Goal: Transaction & Acquisition: Book appointment/travel/reservation

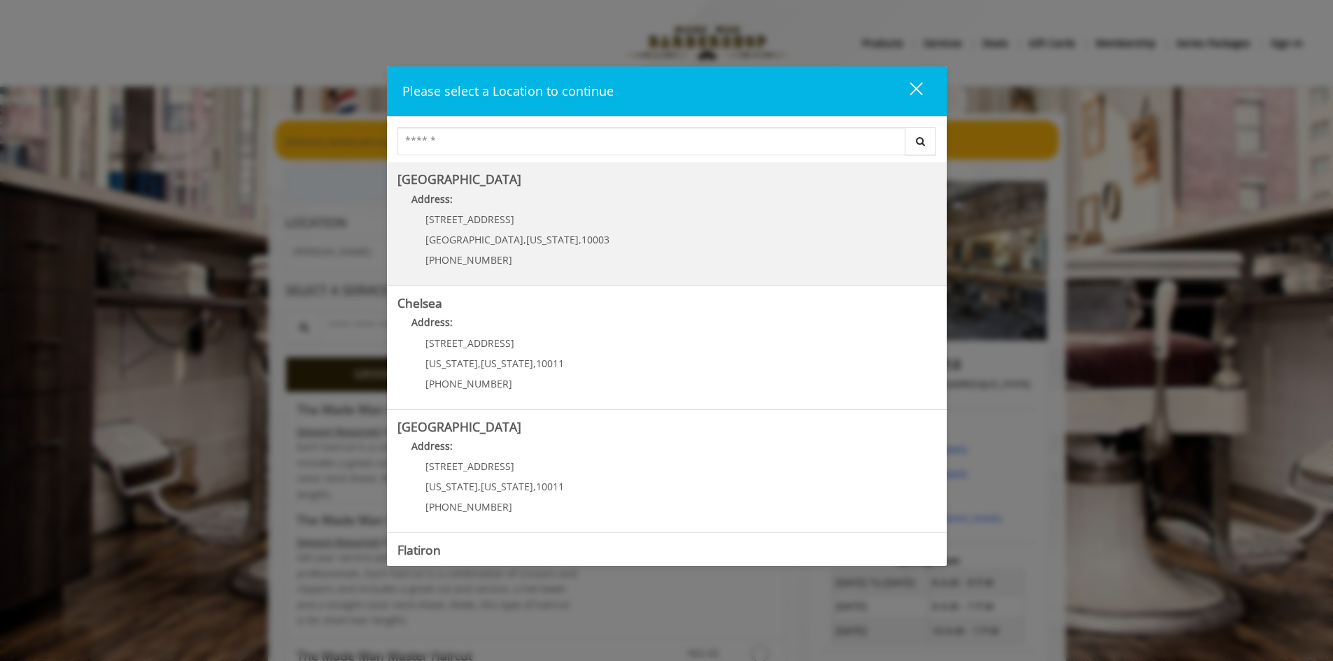
click at [660, 201] on Village "Address:" at bounding box center [666, 203] width 539 height 22
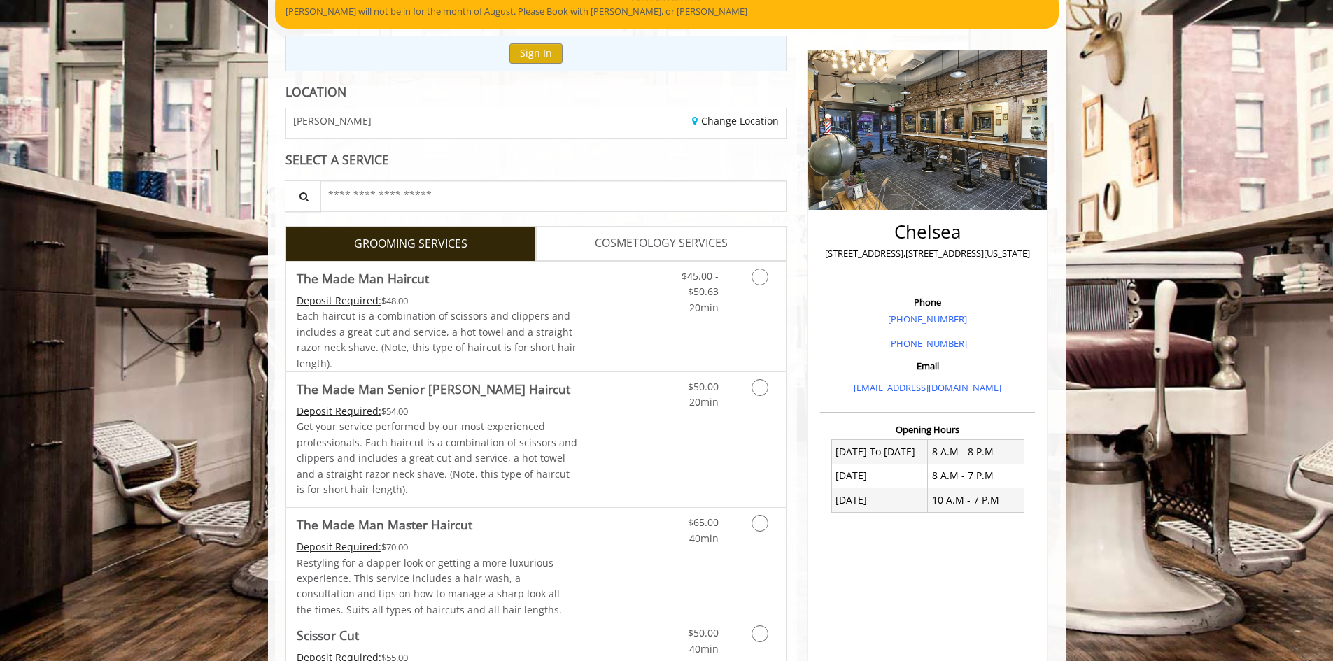
scroll to position [140, 0]
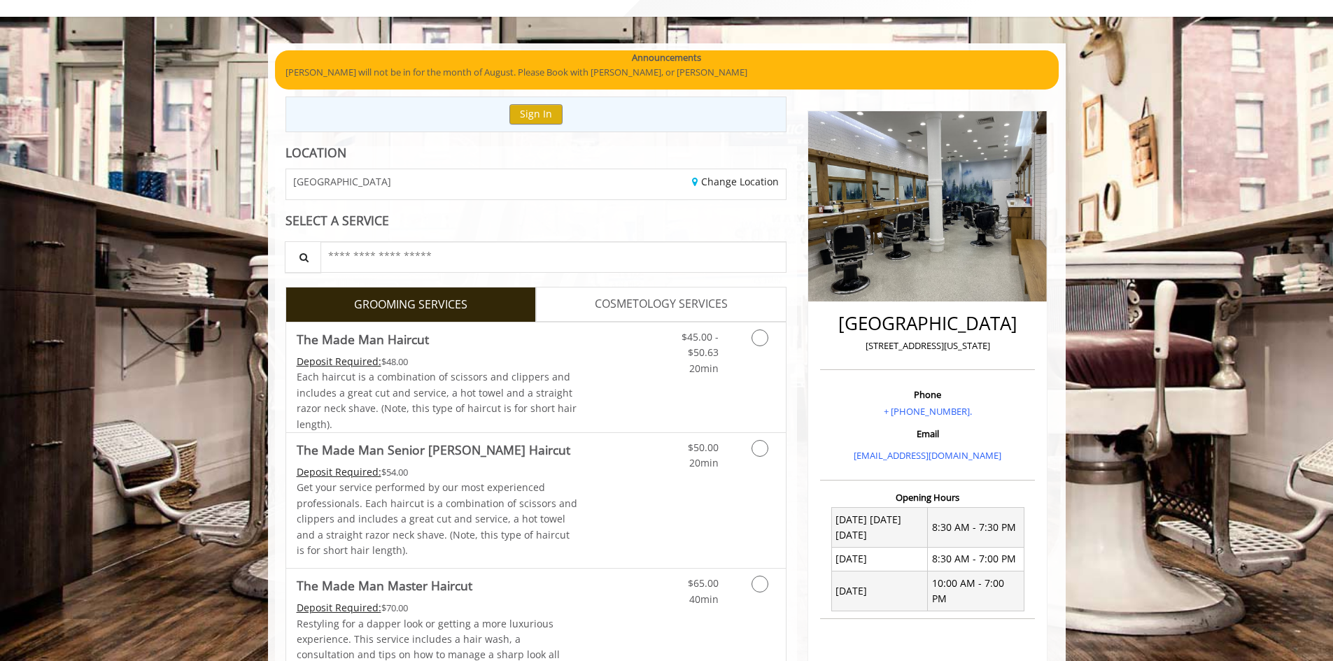
scroll to position [140, 0]
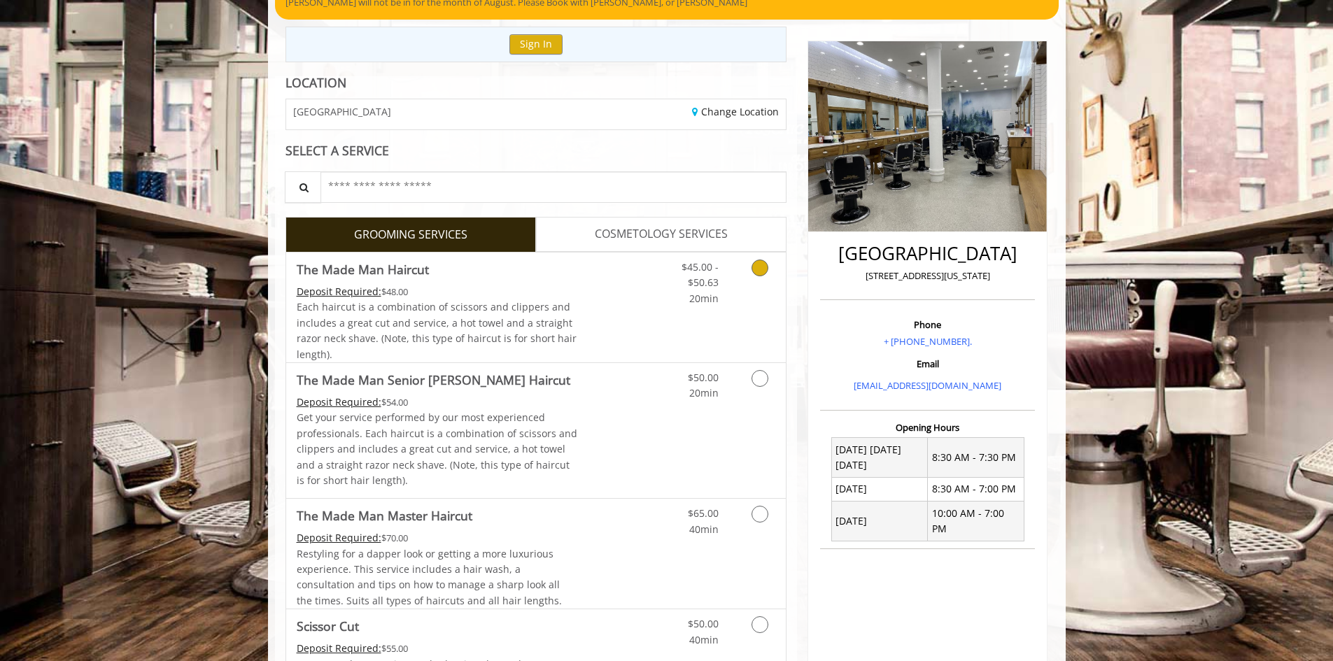
click at [756, 266] on icon "Grooming services" at bounding box center [759, 268] width 17 height 17
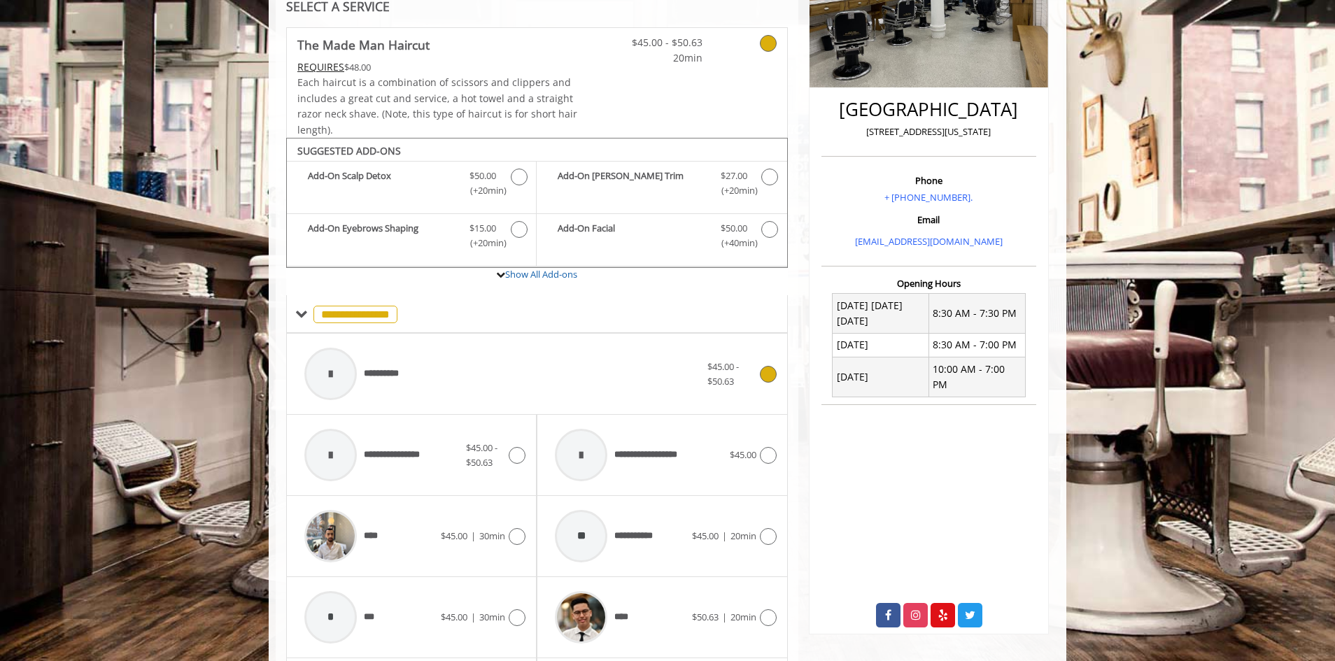
scroll to position [408, 0]
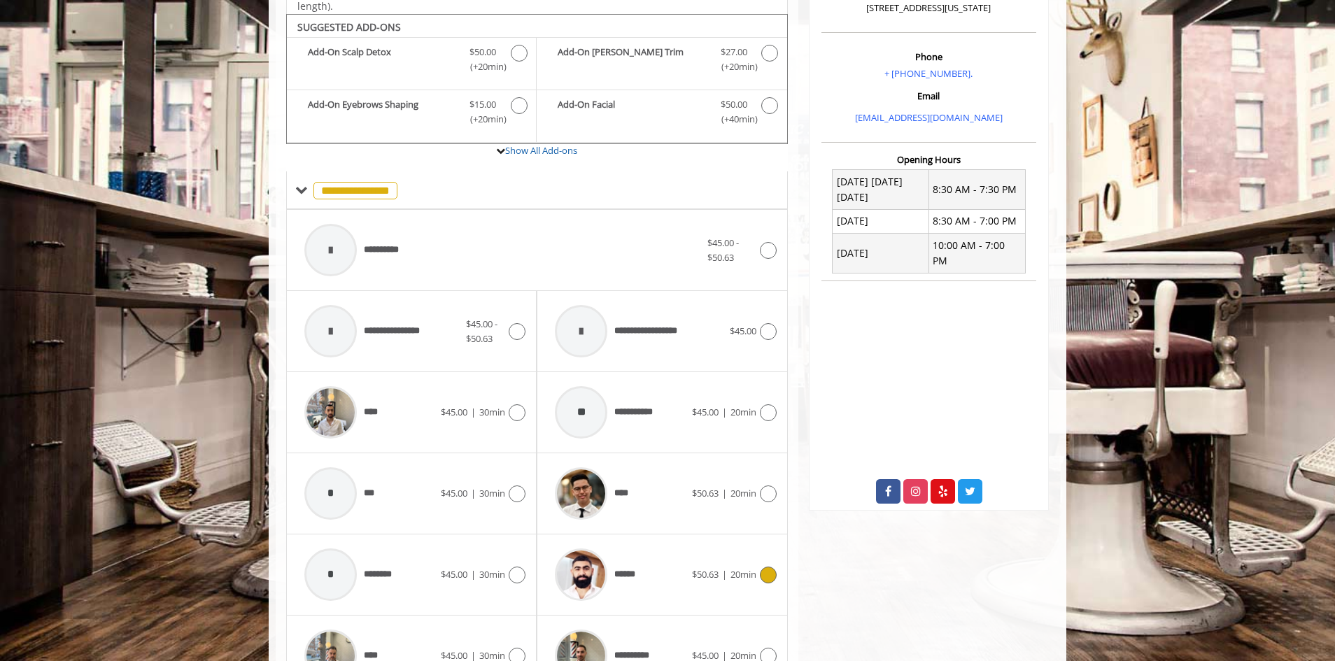
click at [686, 571] on div "******" at bounding box center [619, 574] width 143 height 66
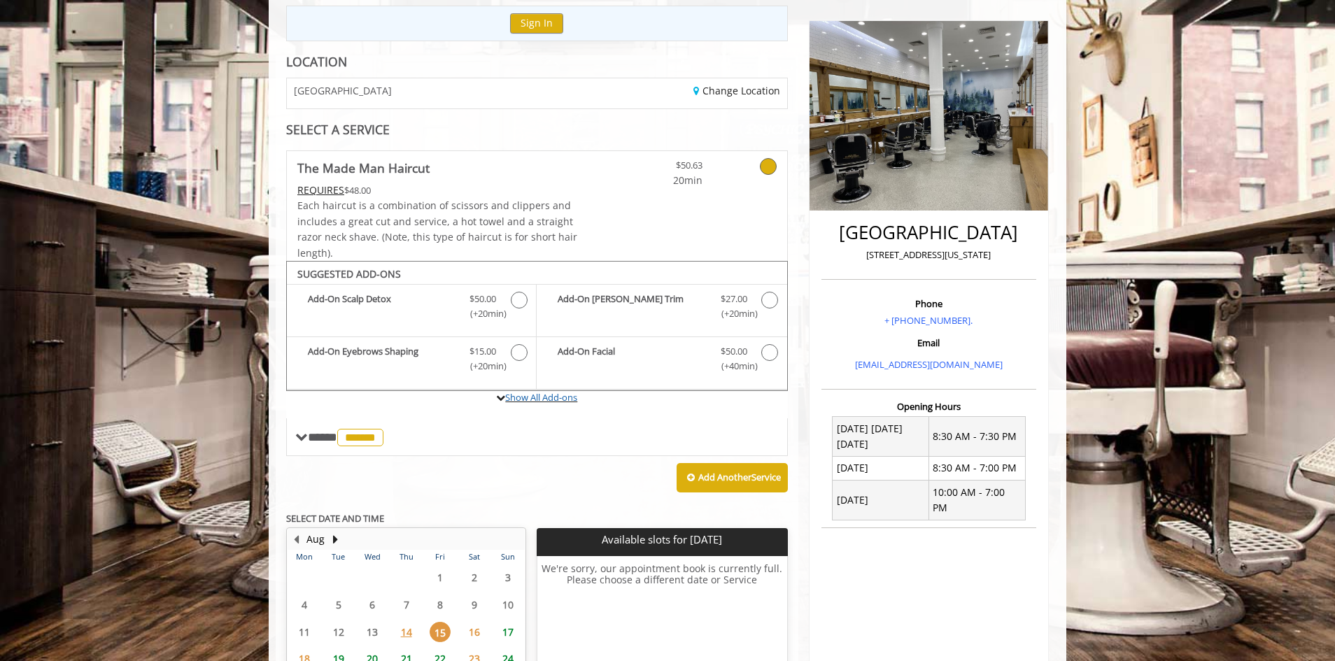
scroll to position [0, 0]
